Goal: Use online tool/utility

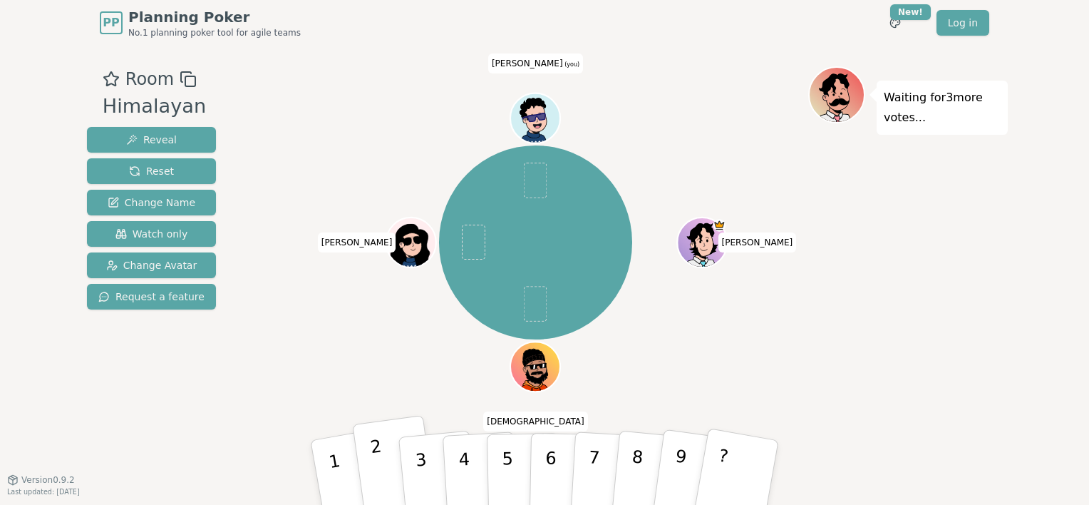
click at [390, 467] on button "2" at bounding box center [394, 472] width 85 height 115
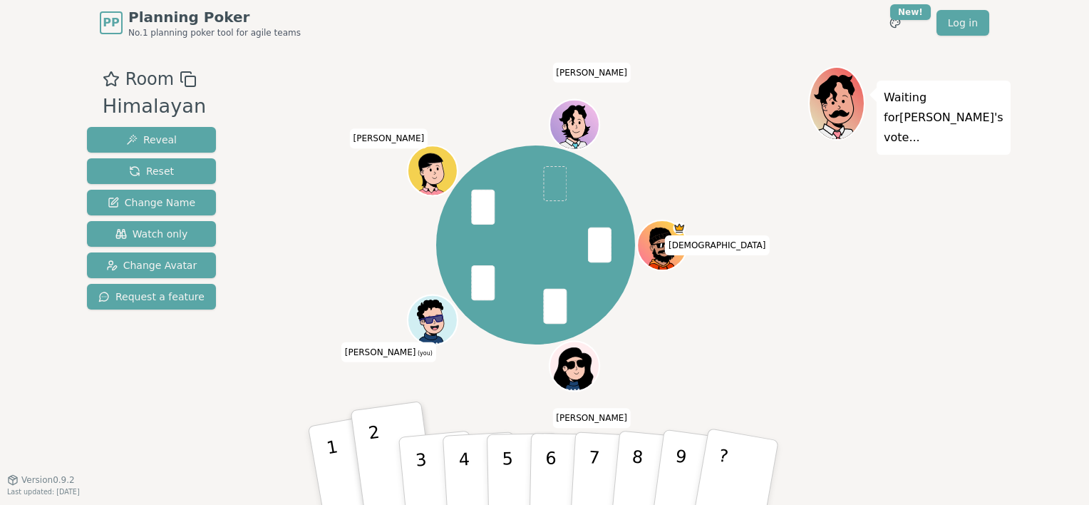
click at [331, 464] on p "1" at bounding box center [337, 475] width 24 height 78
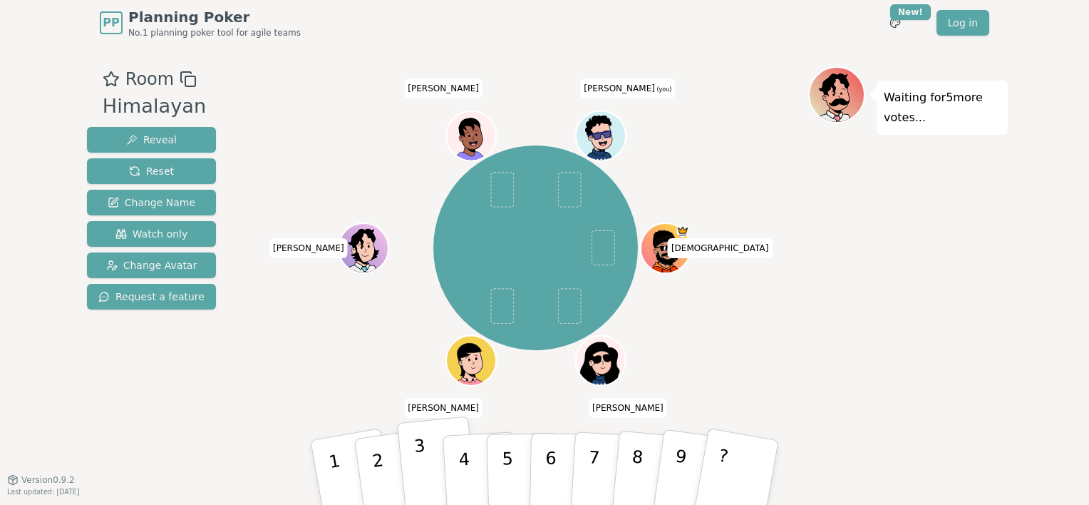
click at [431, 459] on button "3" at bounding box center [437, 472] width 81 height 113
click at [171, 172] on button "Reset" at bounding box center [151, 171] width 129 height 26
click at [437, 461] on button "3" at bounding box center [437, 472] width 81 height 113
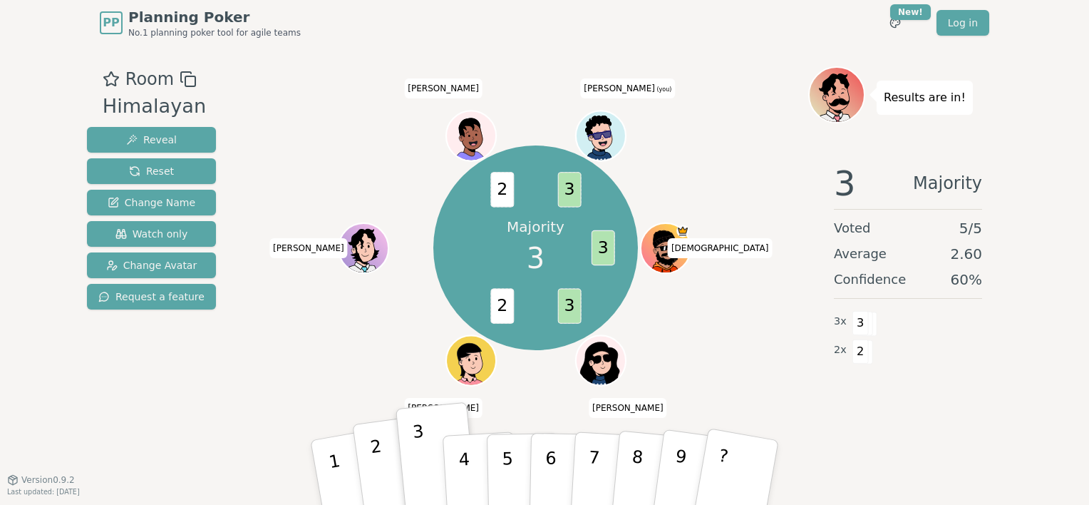
click at [384, 457] on button "2" at bounding box center [394, 472] width 85 height 115
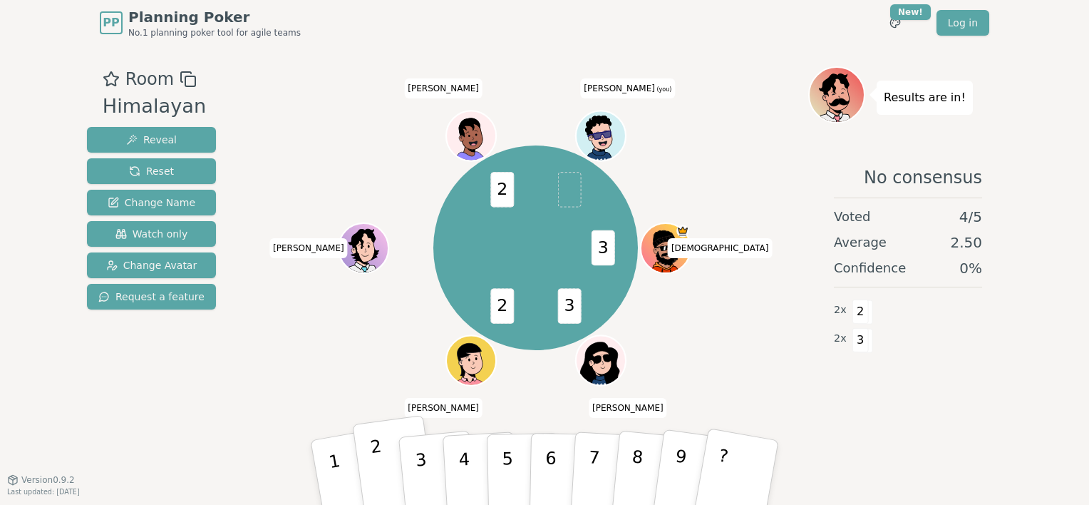
click at [381, 468] on p "2" at bounding box center [379, 475] width 21 height 78
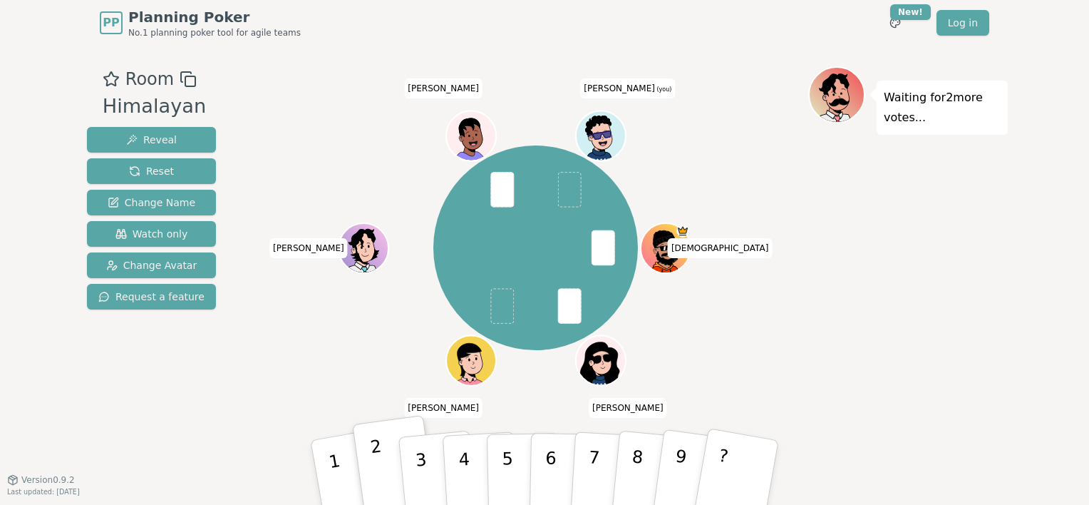
click at [384, 437] on button "2" at bounding box center [394, 472] width 85 height 115
